Goal: Task Accomplishment & Management: Use online tool/utility

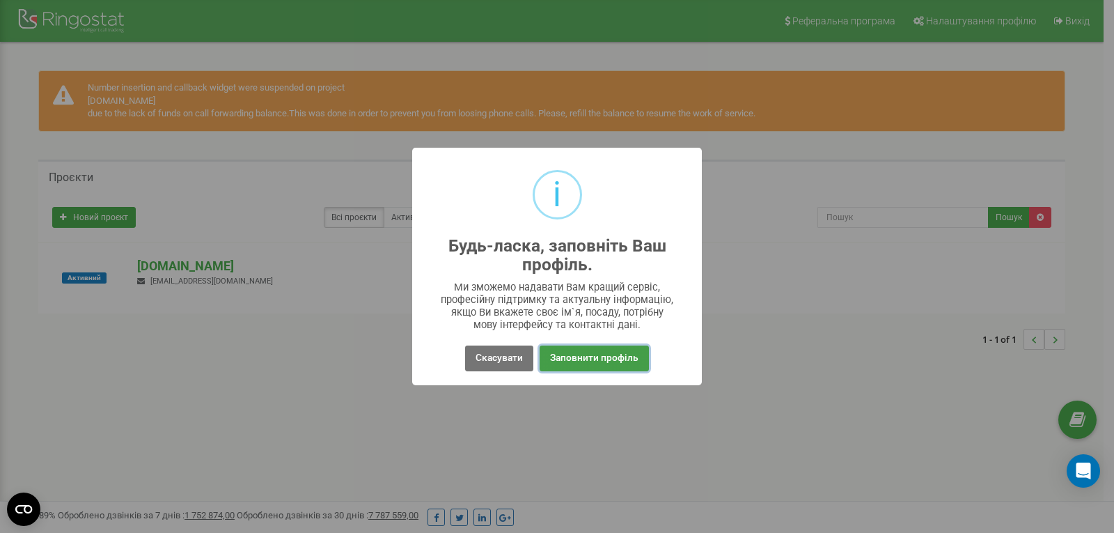
click at [602, 350] on button "Заповнити профіль" at bounding box center [594, 358] width 109 height 26
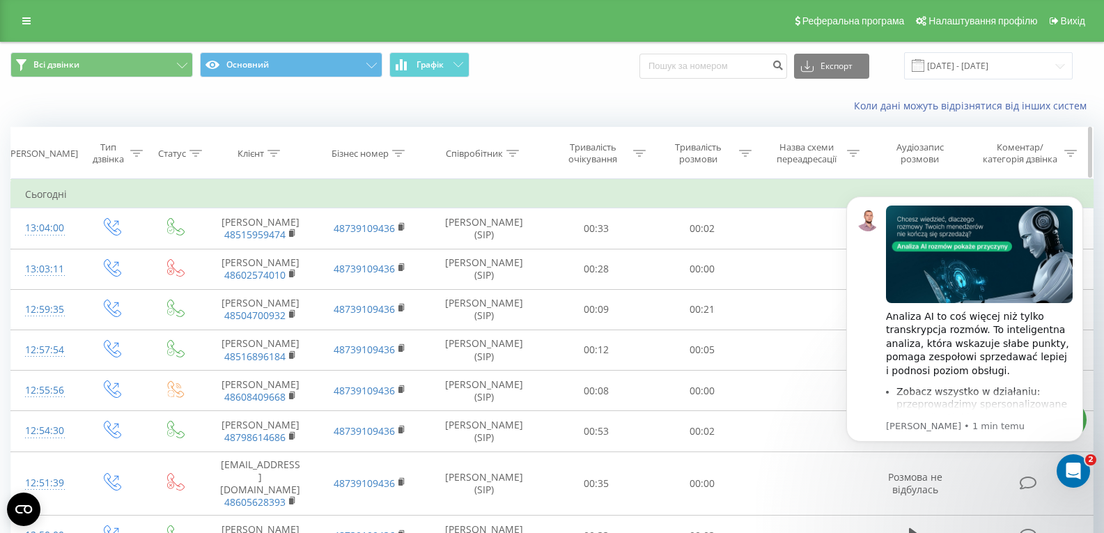
click at [746, 150] on icon at bounding box center [745, 153] width 13 height 7
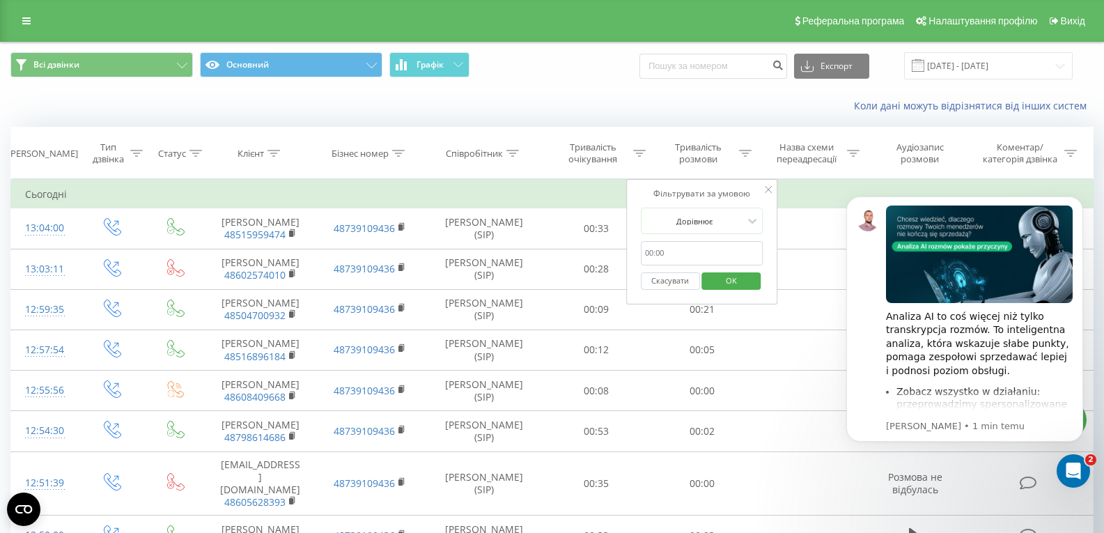
click at [708, 259] on input "text" at bounding box center [702, 253] width 123 height 24
type input "00:20"
click at [712, 211] on div "Дорівнює" at bounding box center [694, 220] width 102 height 21
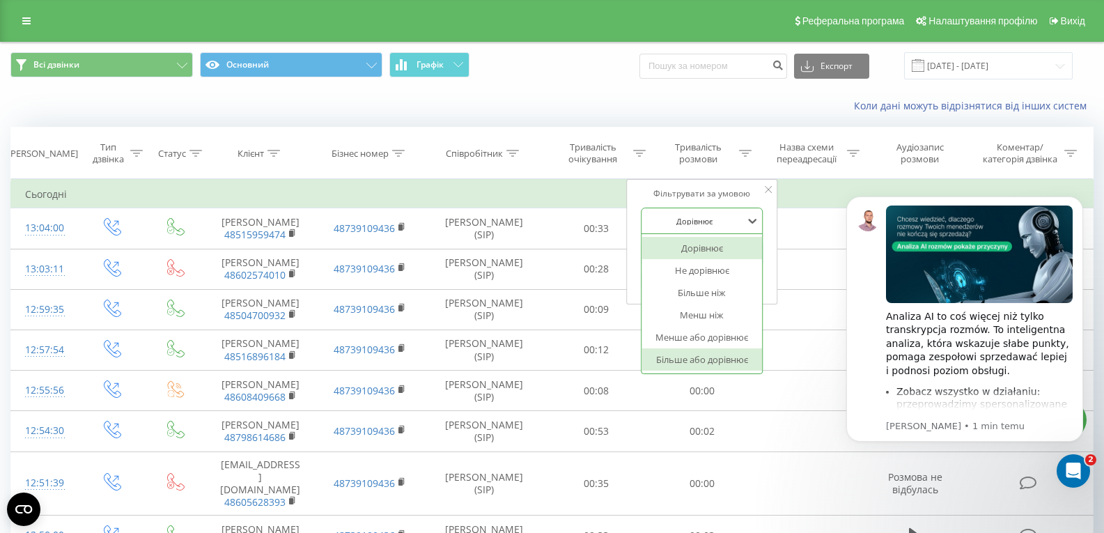
click at [693, 358] on div "Більше або дорівнює" at bounding box center [701, 359] width 121 height 22
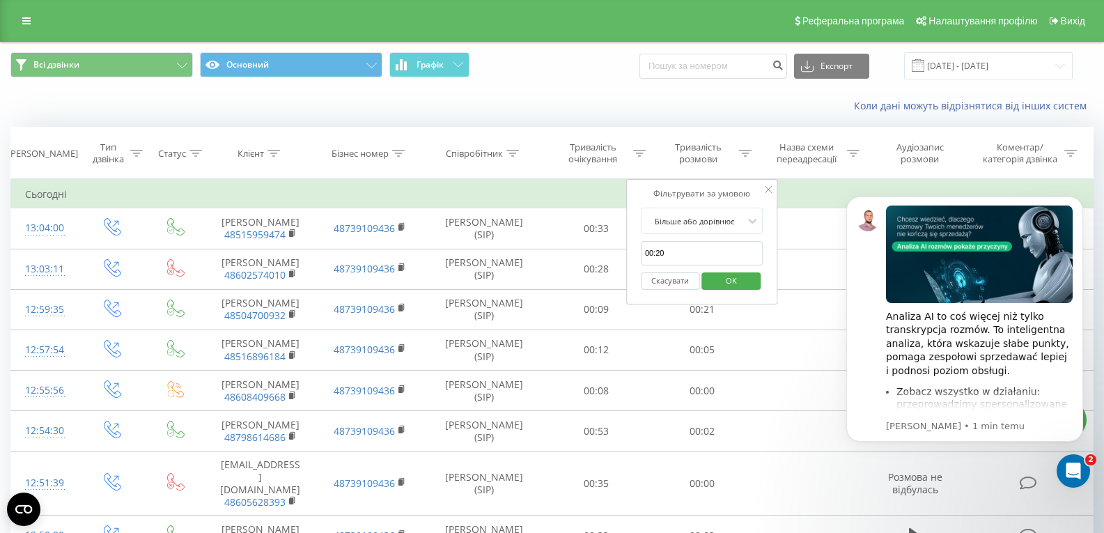
click at [737, 281] on span "OK" at bounding box center [731, 280] width 39 height 22
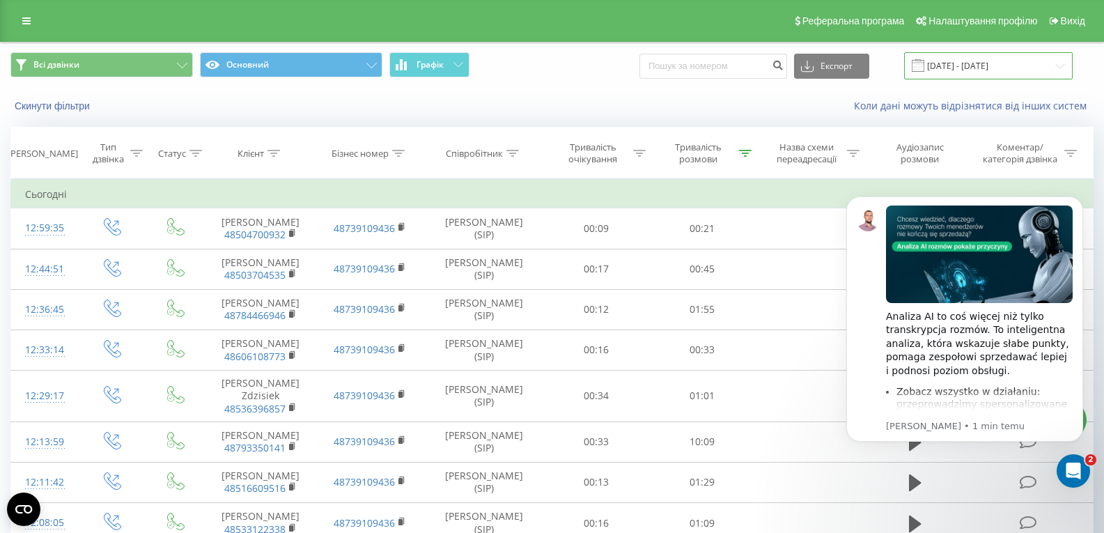
click at [980, 55] on input "[DATE] - [DATE]" at bounding box center [988, 65] width 169 height 27
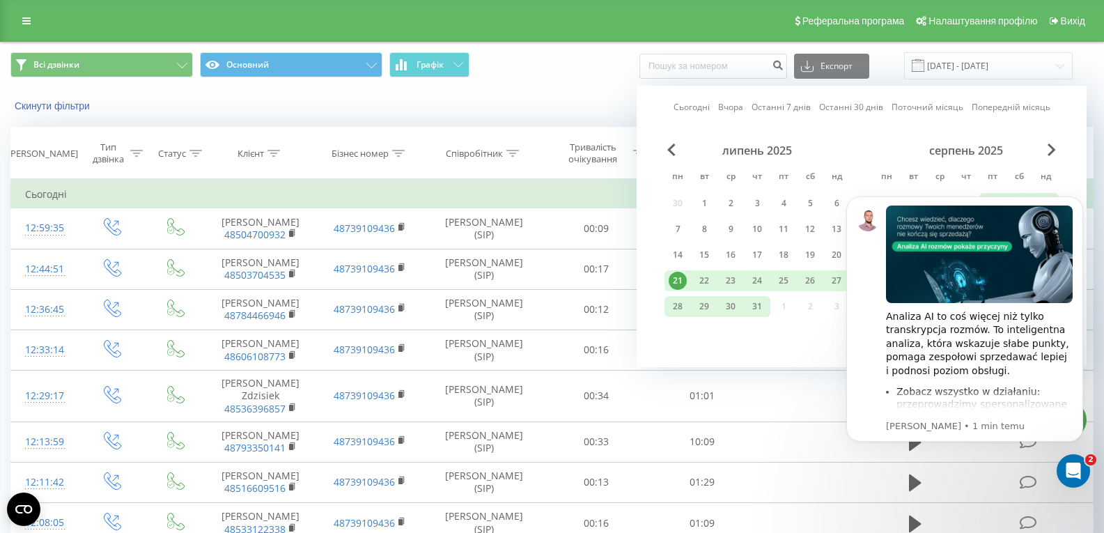
click at [680, 281] on div "21" at bounding box center [677, 281] width 18 height 18
click at [1079, 201] on icon "Dismiss notification" at bounding box center [1078, 200] width 5 height 5
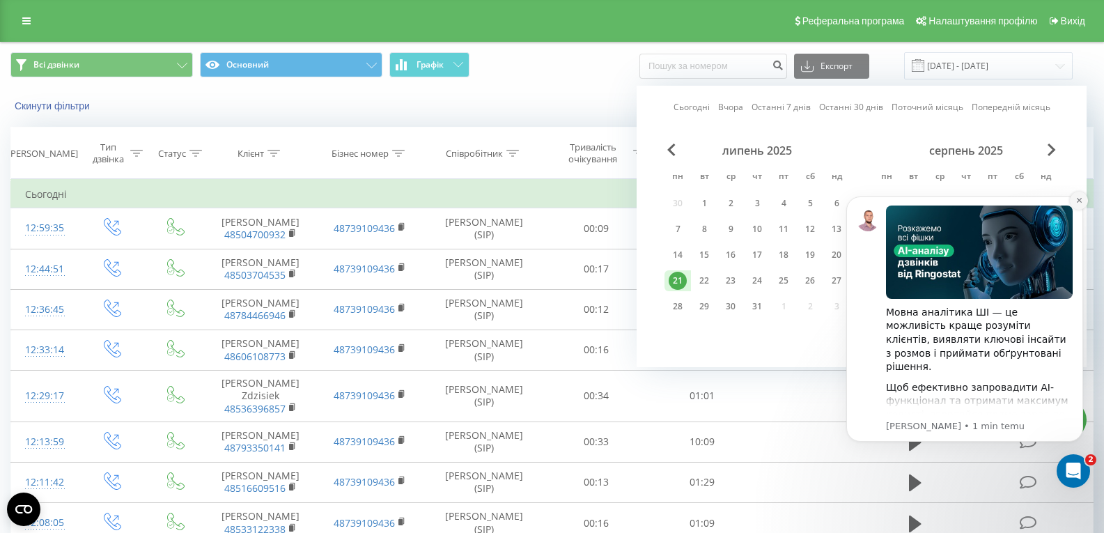
click at [1075, 199] on button "Dismiss notification" at bounding box center [1079, 200] width 18 height 18
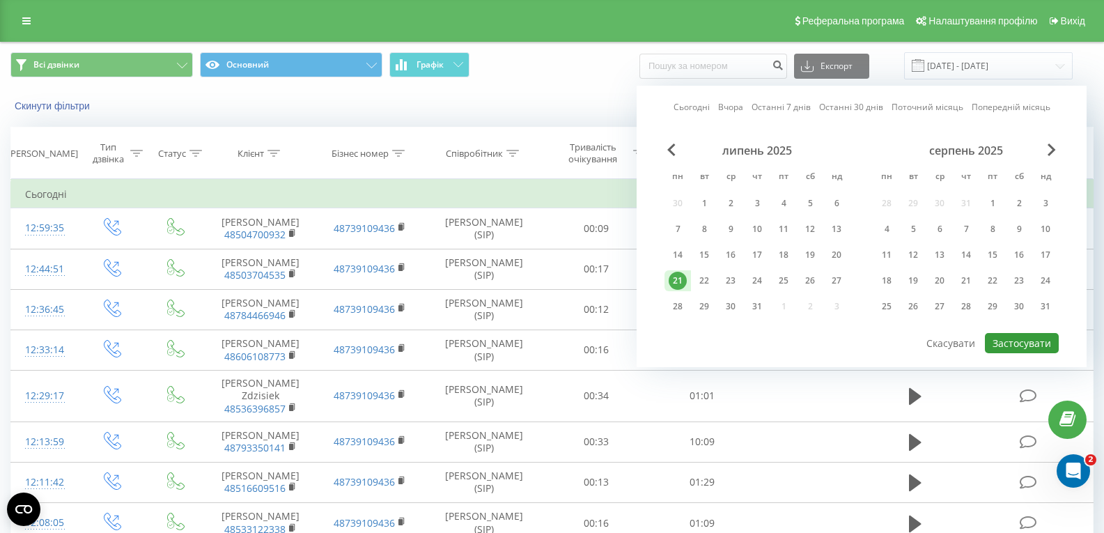
click at [1044, 352] on button "Застосувати" at bounding box center [1022, 343] width 74 height 20
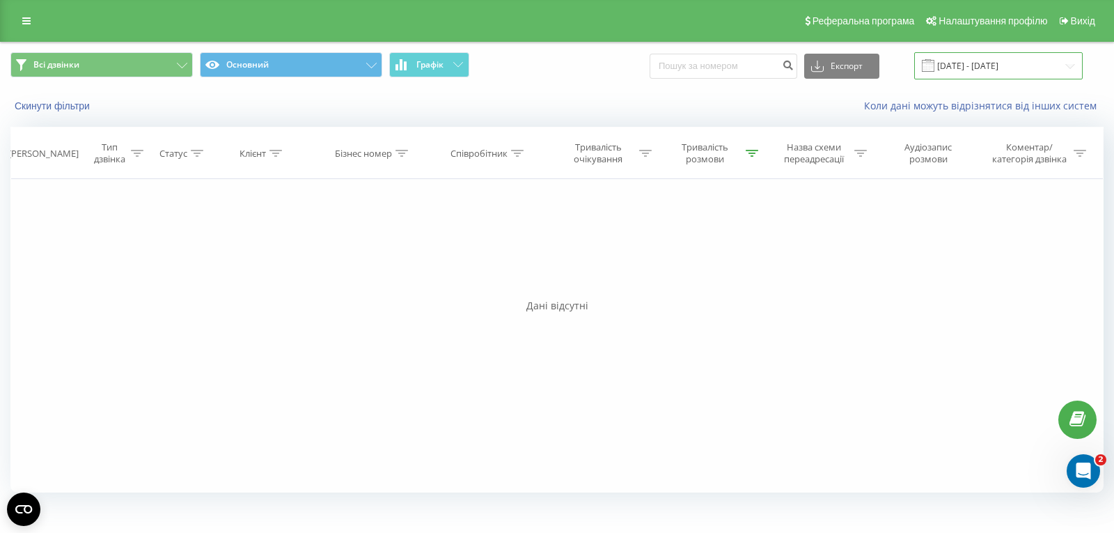
click at [1001, 66] on input "[DATE] - [DATE]" at bounding box center [998, 65] width 169 height 27
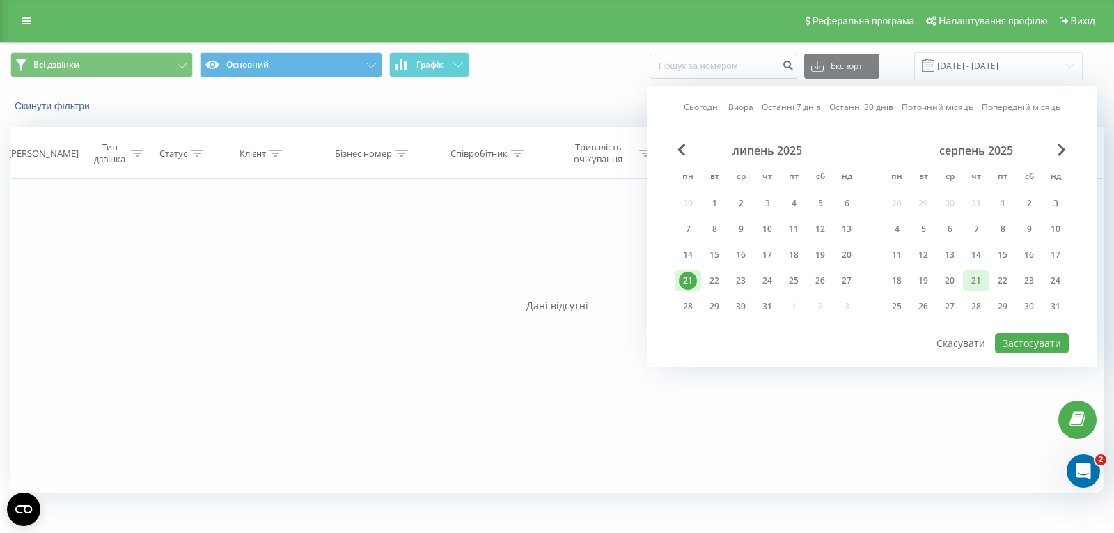
click at [969, 275] on div "21" at bounding box center [976, 281] width 18 height 18
click at [1032, 341] on button "Застосувати" at bounding box center [1032, 343] width 74 height 20
type input "[DATE] - [DATE]"
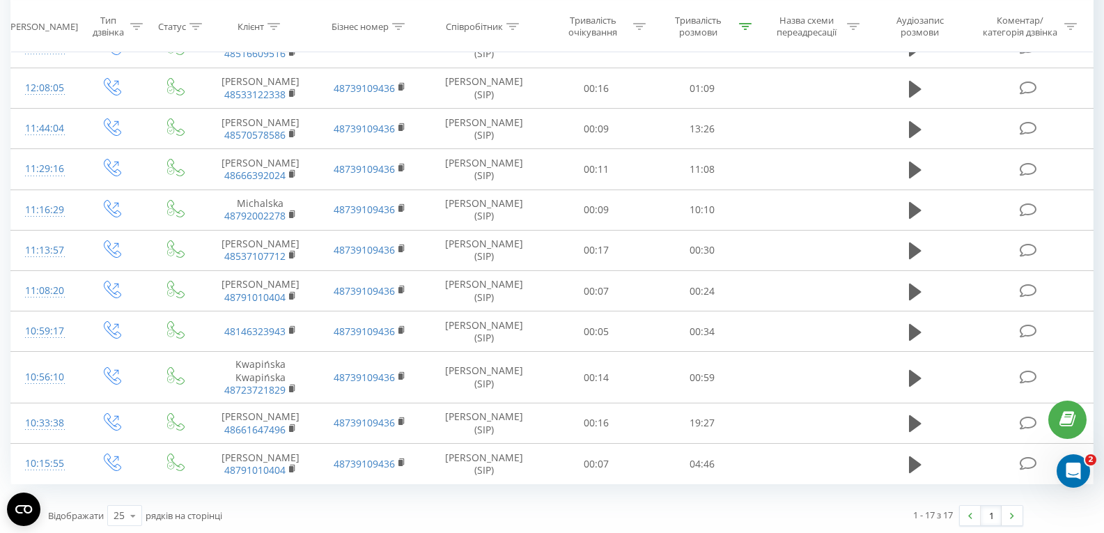
scroll to position [438, 0]
